Goal: Task Accomplishment & Management: Use online tool/utility

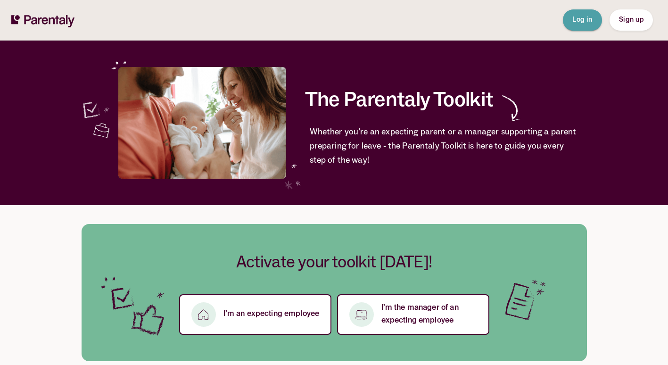
click at [588, 18] on span "Log in" at bounding box center [582, 19] width 20 height 7
click at [566, 16] on button "Log in" at bounding box center [582, 19] width 39 height 21
